Goal: Information Seeking & Learning: Learn about a topic

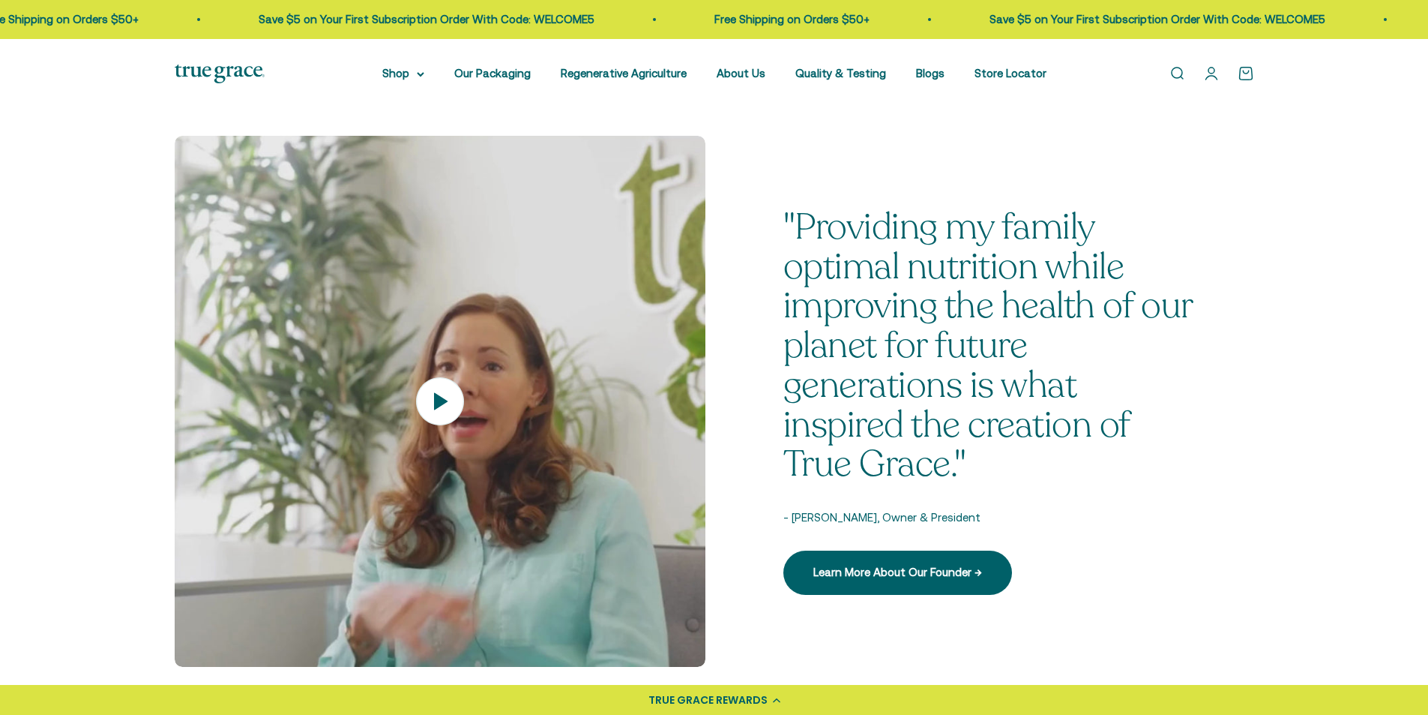
scroll to position [2024, 0]
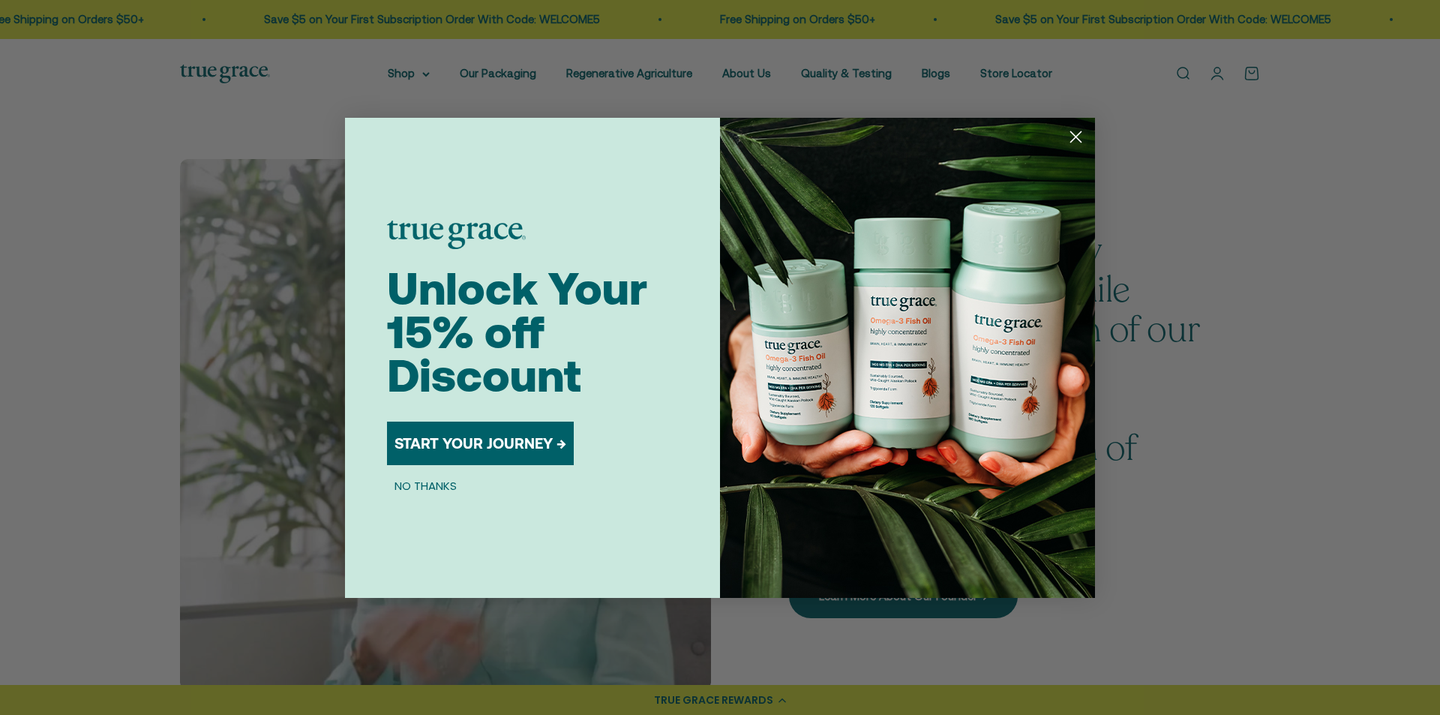
click at [1061, 142] on img "POPUP Form" at bounding box center [907, 358] width 375 height 480
click at [1069, 141] on circle "Close dialog" at bounding box center [1075, 136] width 25 height 25
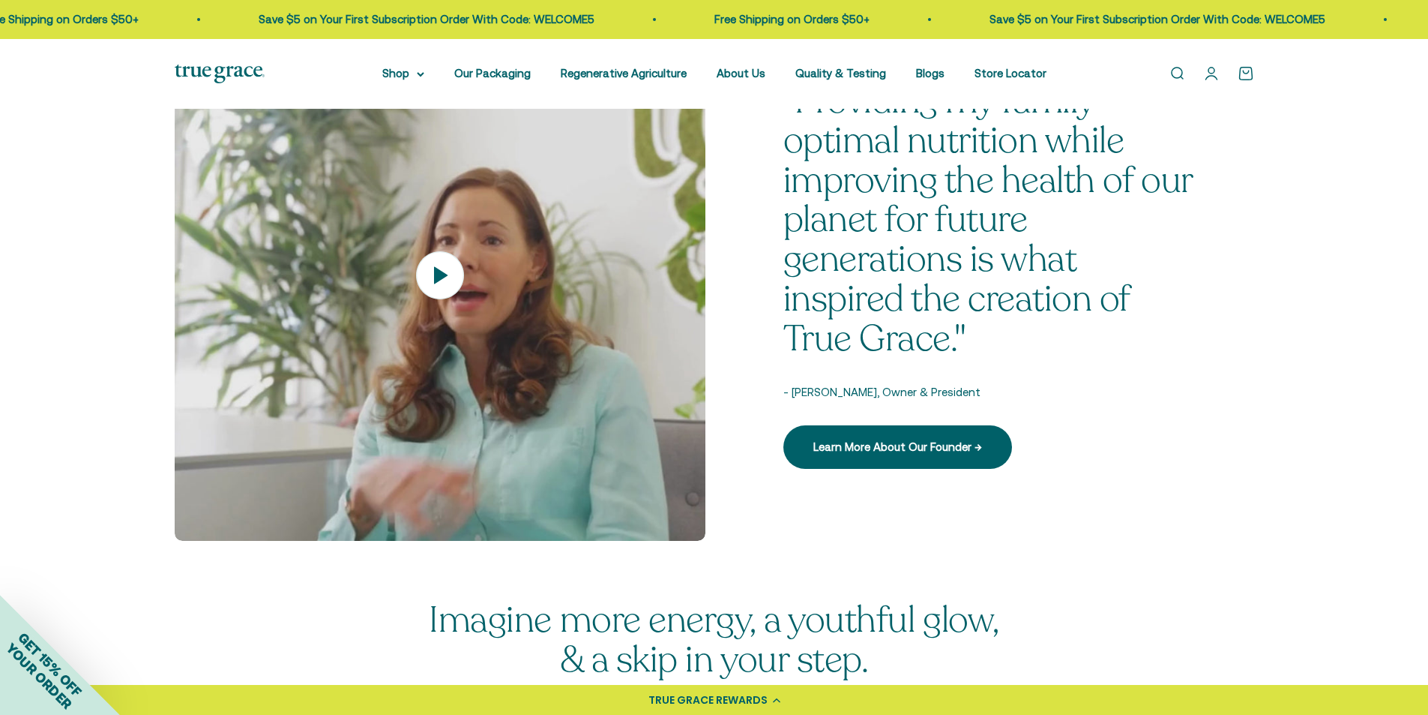
scroll to position [2174, 0]
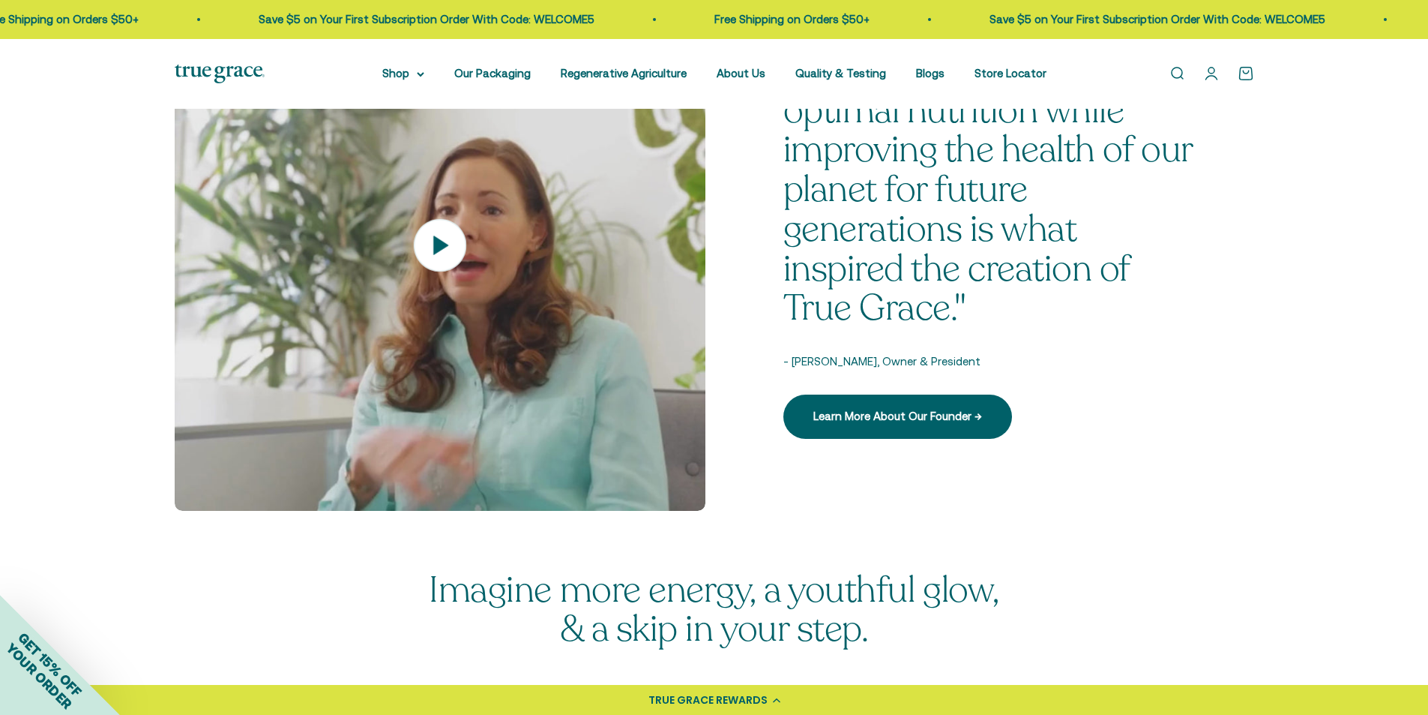
click at [454, 245] on icon at bounding box center [439, 244] width 52 height 52
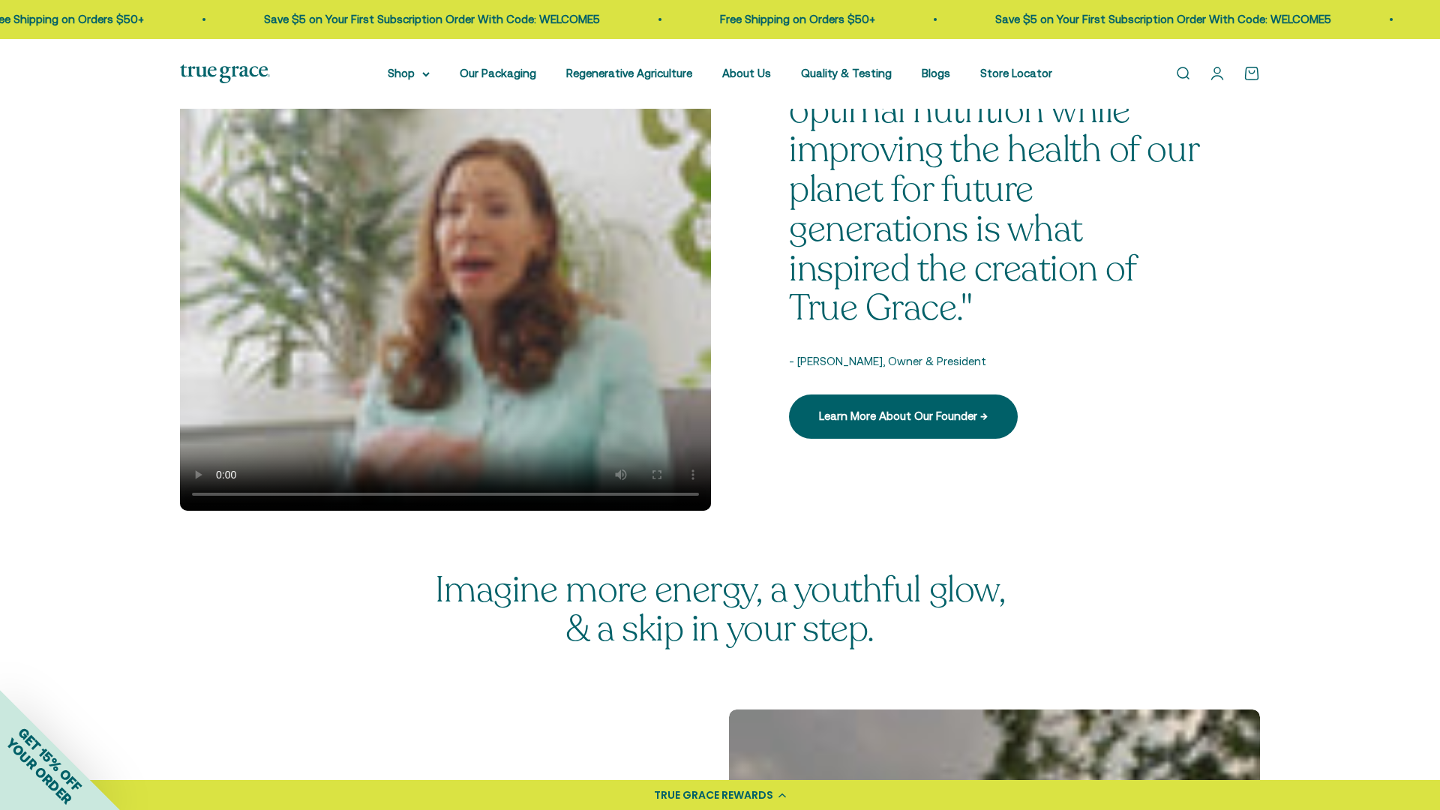
click at [711, 511] on video at bounding box center [445, 245] width 531 height 531
click at [711, 0] on video at bounding box center [445, 245] width 531 height 531
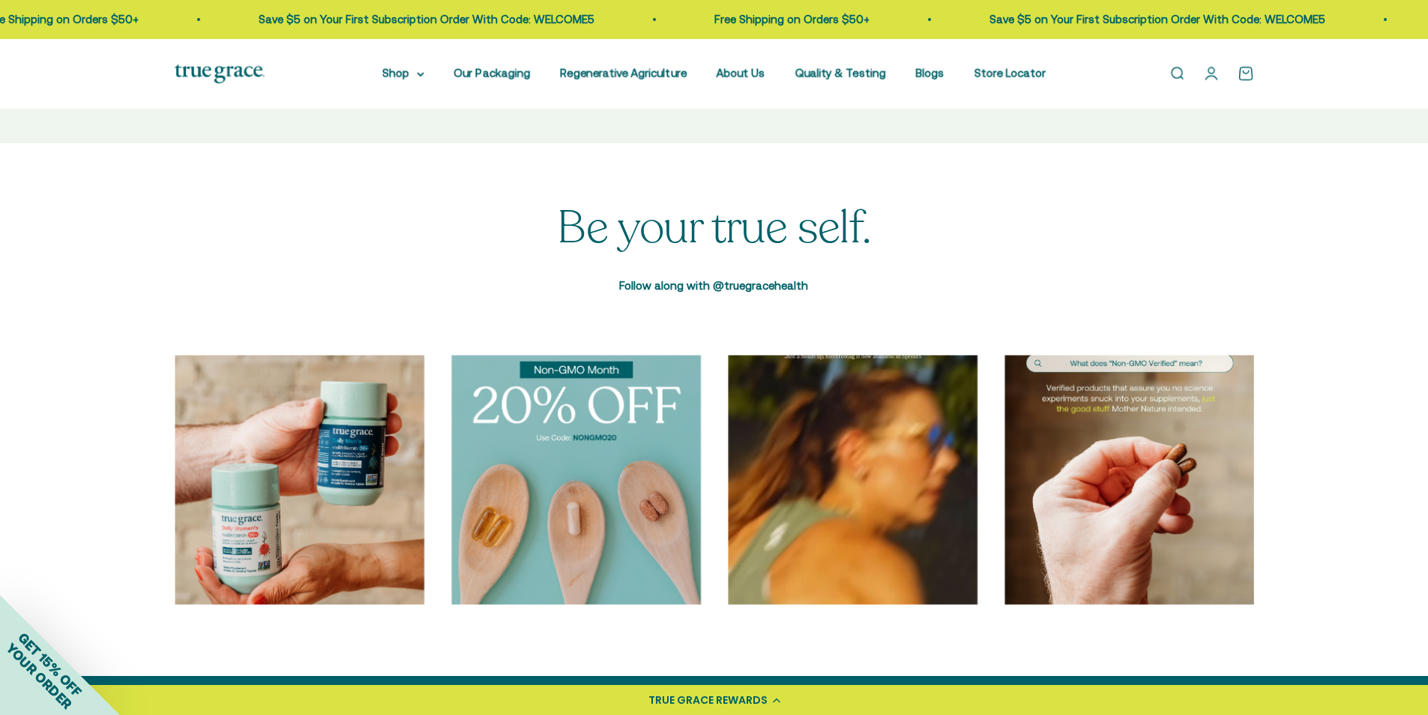
scroll to position [4723, 0]
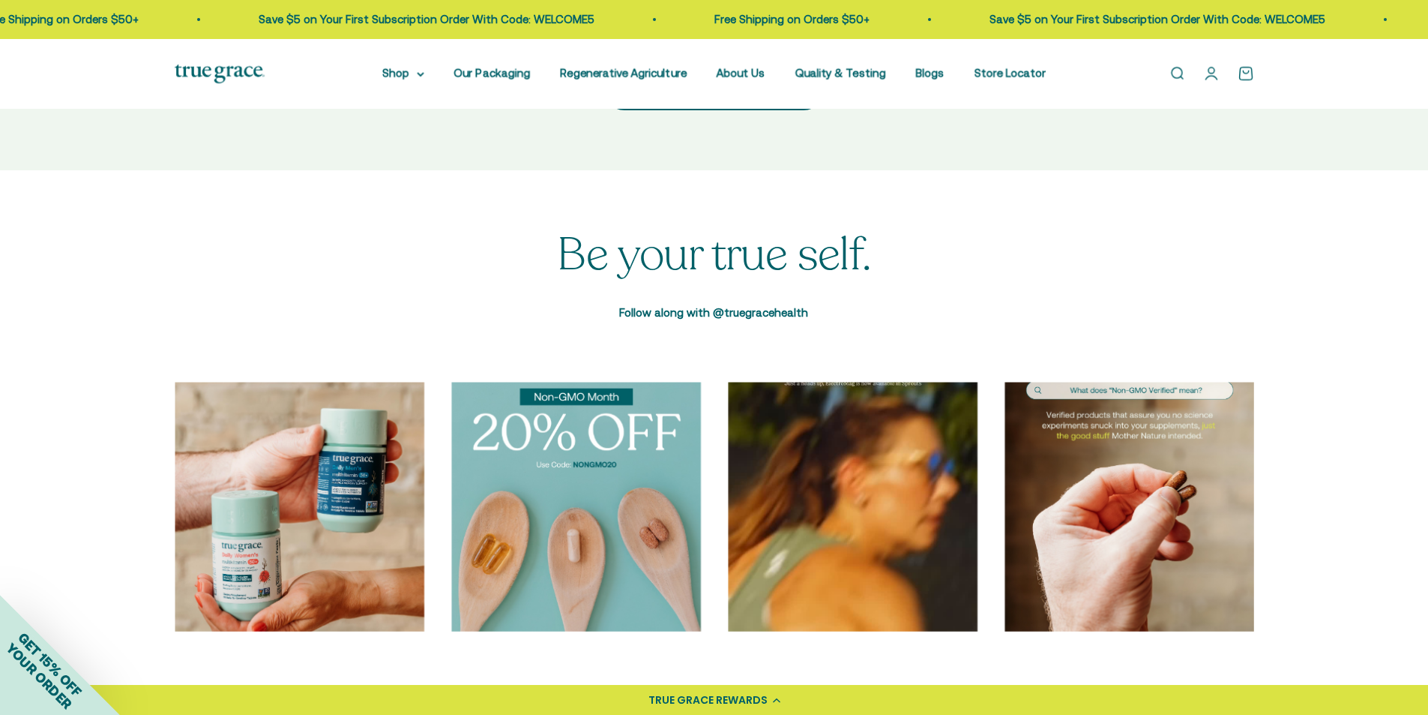
click at [241, 64] on img at bounding box center [220, 73] width 90 height 19
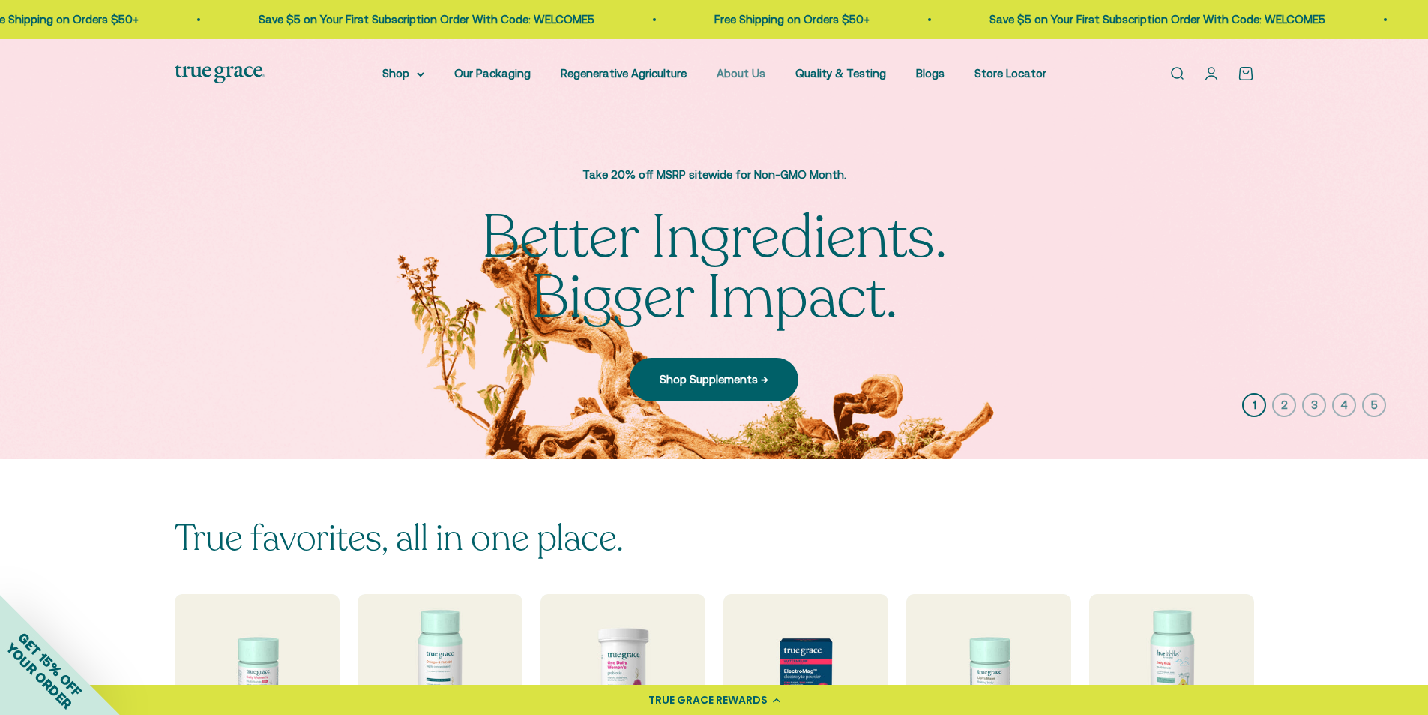
click at [738, 67] on link "About Us" at bounding box center [741, 73] width 49 height 13
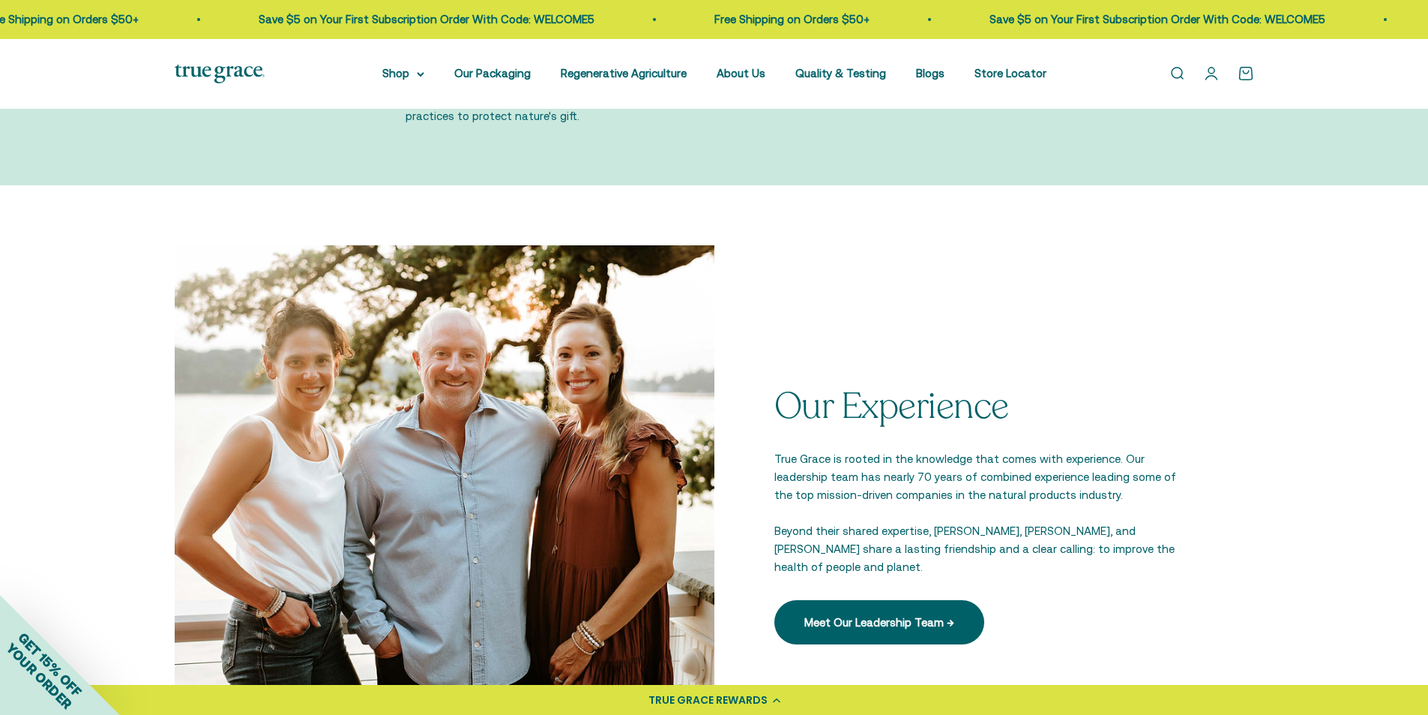
scroll to position [2099, 0]
